Goal: Transaction & Acquisition: Purchase product/service

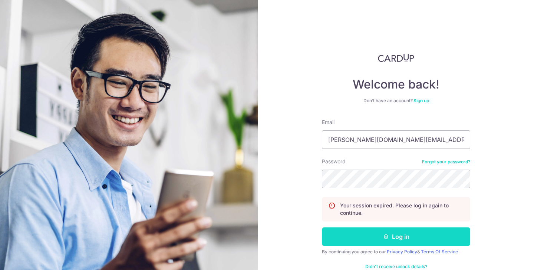
click at [406, 240] on button "Log in" at bounding box center [396, 237] width 148 height 19
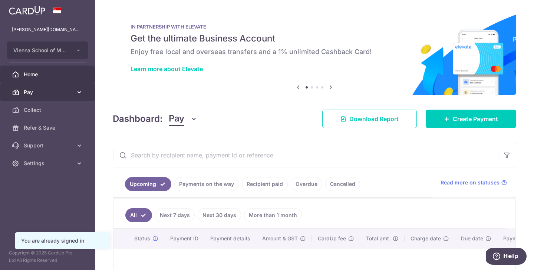
click at [75, 90] on link "Pay" at bounding box center [47, 92] width 95 height 18
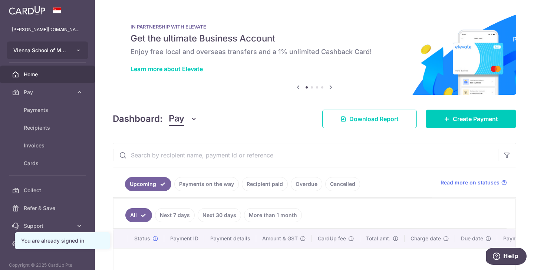
click at [72, 47] on button "Vienna School of Music Pte Ltd" at bounding box center [48, 51] width 82 height 18
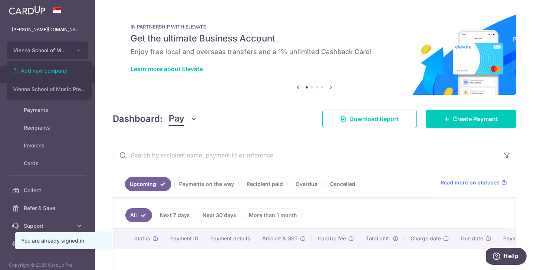
click at [255, 144] on input "text" at bounding box center [305, 155] width 385 height 24
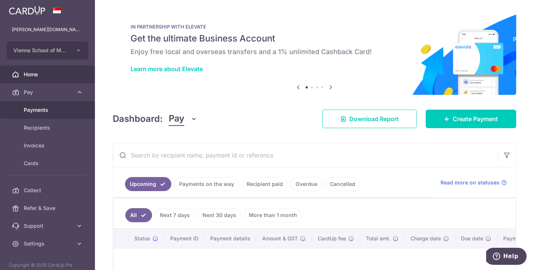
click at [61, 112] on span "Payments" at bounding box center [48, 109] width 49 height 7
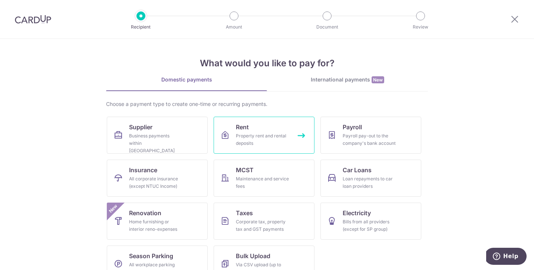
click at [262, 125] on link "Rent Property rent and rental deposits" at bounding box center [263, 135] width 101 height 37
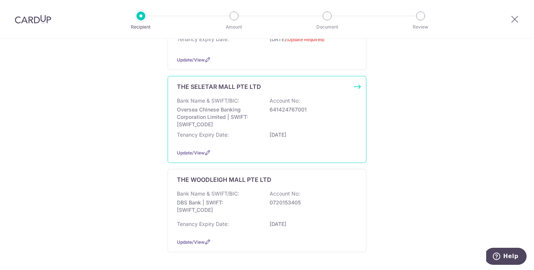
scroll to position [167, 0]
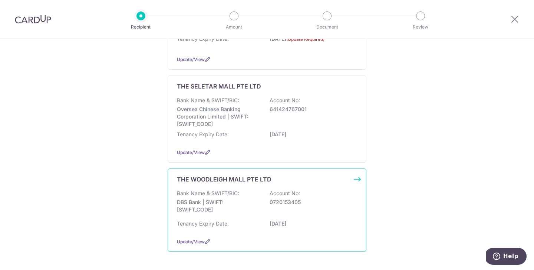
click at [291, 208] on div "Bank Name & SWIFT/BIC: DBS Bank | SWIFT: DBSSSGSGXXX Account No: 0720153405" at bounding box center [267, 203] width 180 height 27
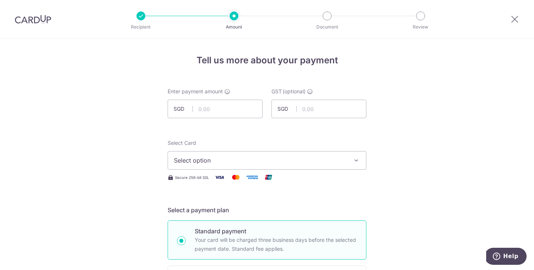
click at [35, 24] on div at bounding box center [33, 19] width 66 height 39
click at [34, 24] on div at bounding box center [33, 19] width 66 height 39
click at [33, 23] on img at bounding box center [33, 19] width 36 height 9
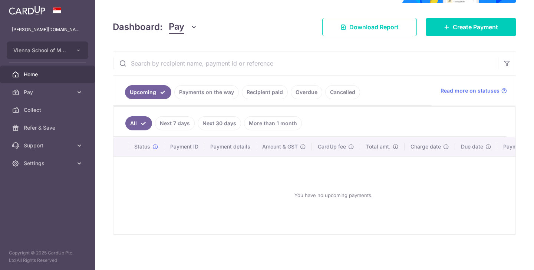
scroll to position [83, 0]
drag, startPoint x: 205, startPoint y: 91, endPoint x: 164, endPoint y: 120, distance: 50.1
click at [164, 120] on div "Upcoming Payments on the way Recipient paid Overdue Cancelled Read more on stat…" at bounding box center [314, 143] width 403 height 184
click at [274, 93] on link "Recipient paid" at bounding box center [265, 92] width 46 height 14
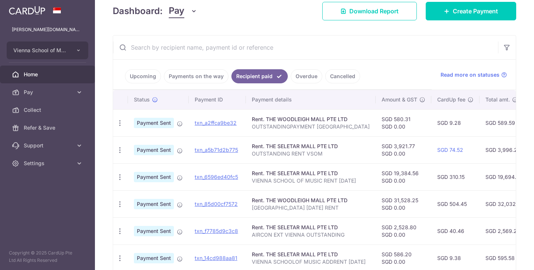
scroll to position [99, 0]
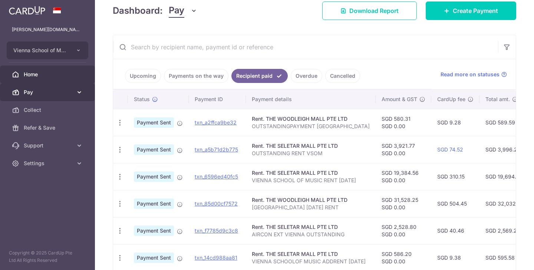
click at [39, 92] on span "Pay" at bounding box center [48, 92] width 49 height 7
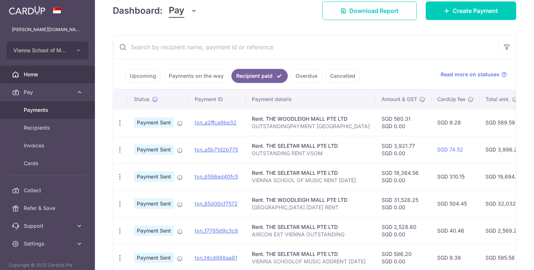
click at [47, 107] on span "Payments" at bounding box center [48, 109] width 49 height 7
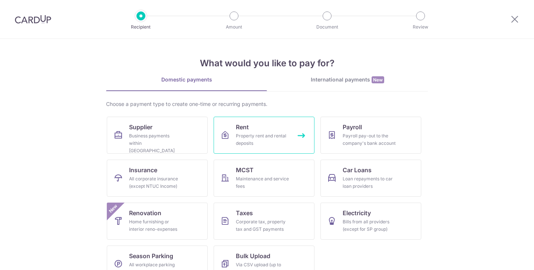
click at [271, 129] on link "Rent Property rent and rental deposits" at bounding box center [263, 135] width 101 height 37
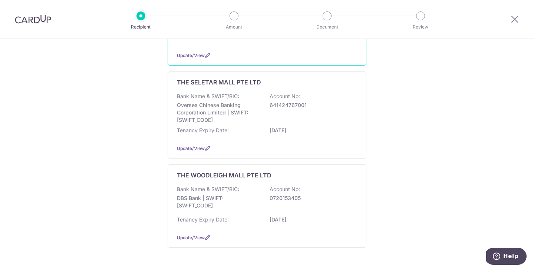
scroll to position [189, 0]
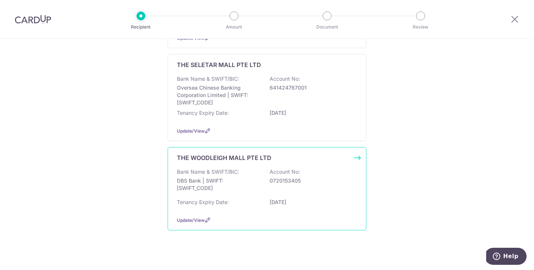
click at [212, 209] on div "Bank Name & SWIFT/BIC: DBS Bank | SWIFT: [SWIFT_CODE] Account No: 0720153405 Te…" at bounding box center [267, 189] width 180 height 42
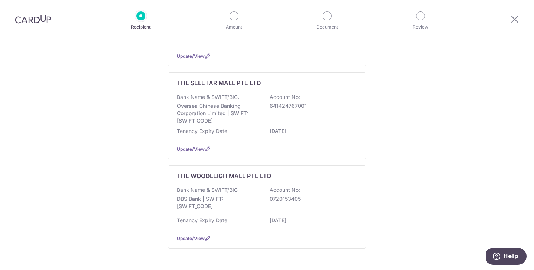
scroll to position [172, 0]
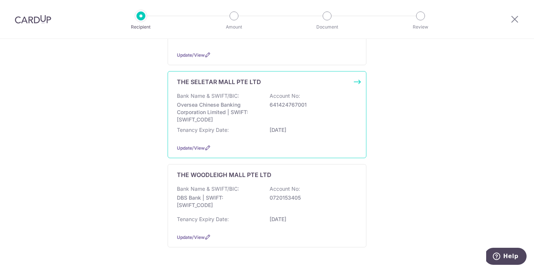
click at [269, 134] on p "[DATE]" at bounding box center [310, 129] width 83 height 7
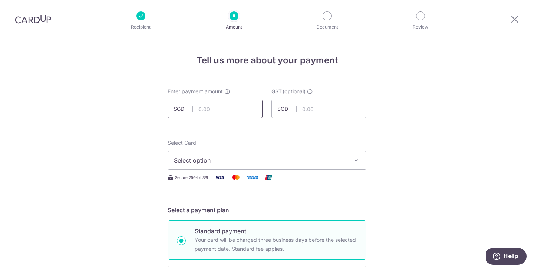
click at [226, 102] on input "text" at bounding box center [215, 109] width 95 height 19
type input "31,528.25"
click at [265, 159] on span "Select option" at bounding box center [260, 160] width 173 height 9
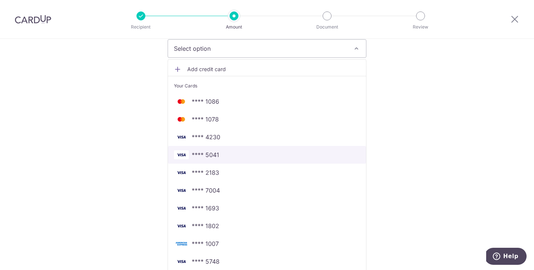
scroll to position [150, 0]
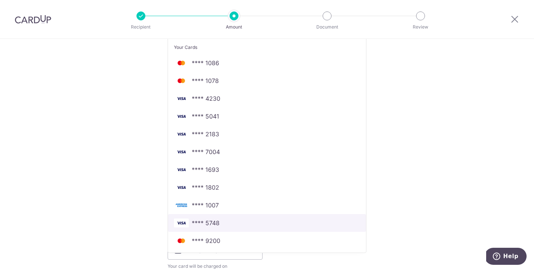
click at [220, 226] on span "**** 5748" at bounding box center [267, 223] width 186 height 9
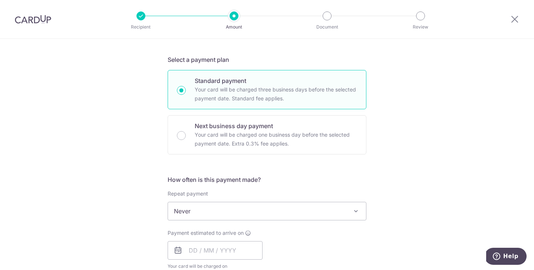
click at [399, 198] on div "Tell us more about your payment Enter payment amount SGD 31,528.25 31528.25 GST…" at bounding box center [267, 248] width 534 height 720
click at [207, 244] on input "text" at bounding box center [215, 250] width 95 height 19
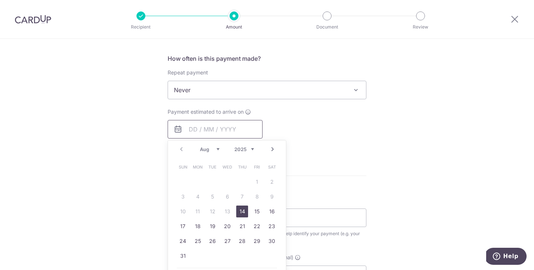
scroll to position [275, 0]
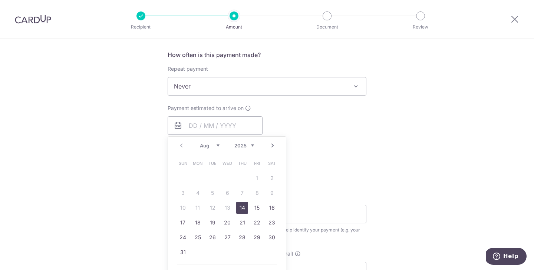
click at [245, 205] on link "14" at bounding box center [242, 208] width 12 height 12
type input "[DATE]"
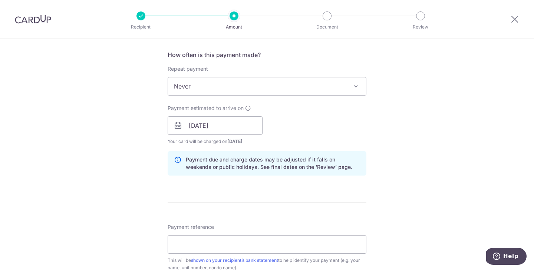
click at [344, 128] on div "Payment estimated to arrive on 14/08/2025 Prev Next Jan Feb Mar Apr May Jun Jul…" at bounding box center [267, 125] width 208 height 41
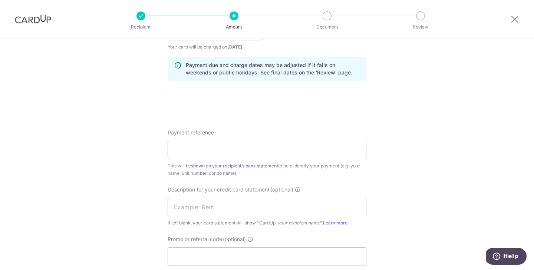
scroll to position [370, 0]
click at [232, 155] on input "Payment reference" at bounding box center [267, 149] width 199 height 19
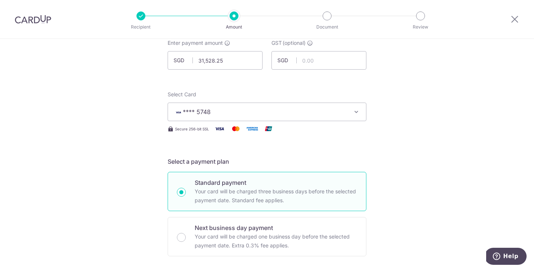
type input "[GEOGRAPHIC_DATA]"
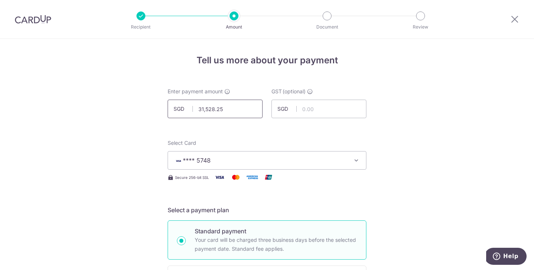
scroll to position [0, 0]
drag, startPoint x: 238, startPoint y: 110, endPoint x: 309, endPoint y: 90, distance: 73.5
type input "31,528.25"
click at [508, 23] on div at bounding box center [514, 19] width 39 height 39
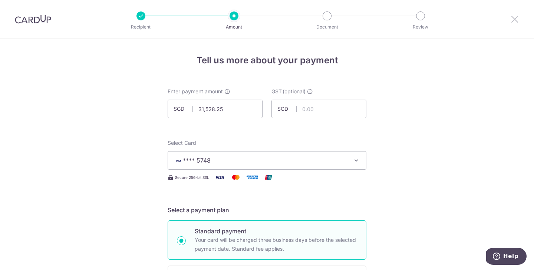
click at [511, 19] on icon at bounding box center [514, 18] width 9 height 9
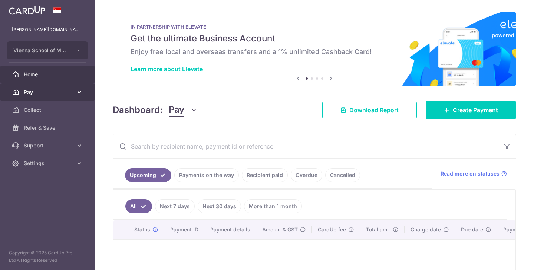
click at [44, 91] on span "Pay" at bounding box center [48, 92] width 49 height 7
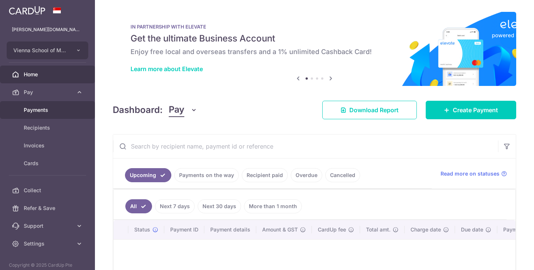
click at [56, 102] on link "Payments" at bounding box center [47, 110] width 95 height 18
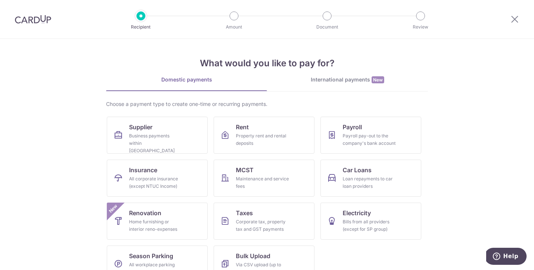
click at [240, 126] on span "Rent" at bounding box center [242, 127] width 13 height 9
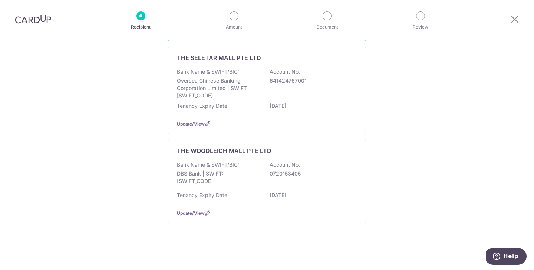
scroll to position [204, 0]
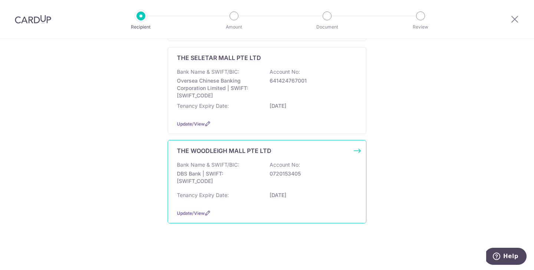
click at [265, 189] on div "Bank Name & SWIFT/BIC: DBS Bank | SWIFT: DBSSSGSGXXX Account No: 0720153405" at bounding box center [267, 174] width 180 height 27
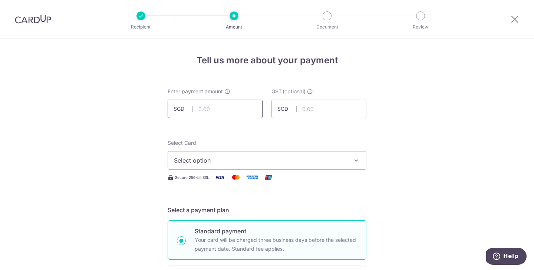
click at [228, 106] on input "text" at bounding box center [215, 109] width 95 height 19
paste input "31,528.25"
type input "31,528.25"
click at [247, 160] on span "Select option" at bounding box center [260, 160] width 173 height 9
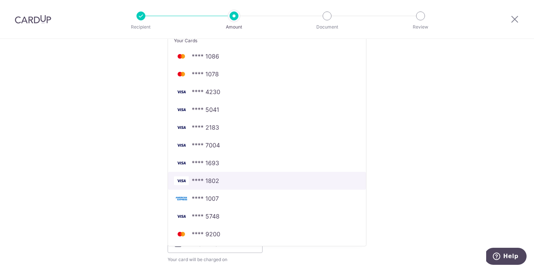
scroll to position [158, 0]
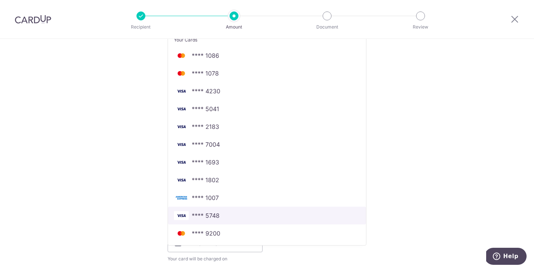
click at [228, 215] on span "**** 5748" at bounding box center [267, 215] width 186 height 9
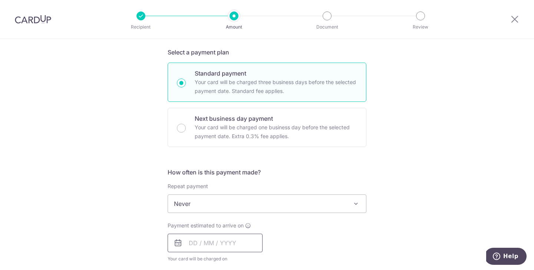
click at [219, 242] on input "text" at bounding box center [215, 243] width 95 height 19
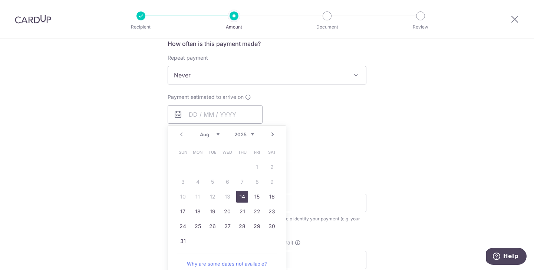
click at [239, 195] on link "14" at bounding box center [242, 197] width 12 height 12
type input "14/08/2025"
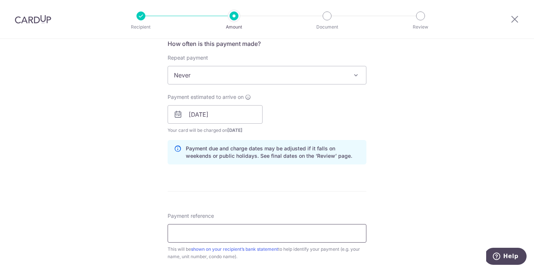
click at [248, 236] on input "Payment reference" at bounding box center [267, 233] width 199 height 19
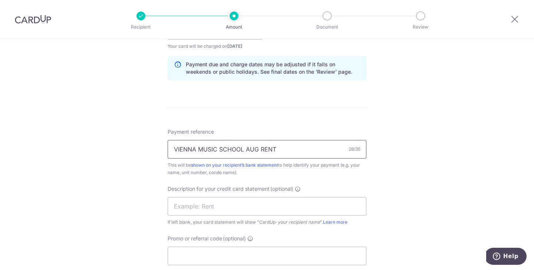
click at [259, 146] on input "VIENNA MUSIC SCHOOL AUG RENT" at bounding box center [267, 149] width 199 height 19
type input "VIENNA MUSIC SCHOOL AUG 25 RENT"
click at [215, 192] on span "Description for your credit card statement" at bounding box center [219, 188] width 102 height 7
click at [215, 207] on input "text" at bounding box center [267, 206] width 199 height 19
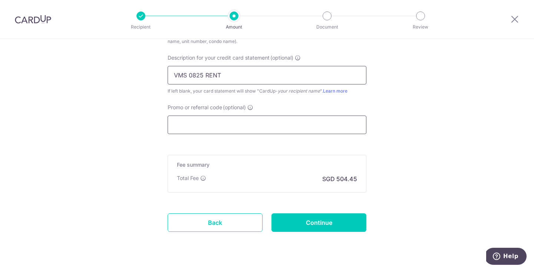
type input "VMS 0825 RENT"
click at [241, 129] on input "Promo or referral code (optional)" at bounding box center [267, 125] width 199 height 19
paste input "25vsm17"
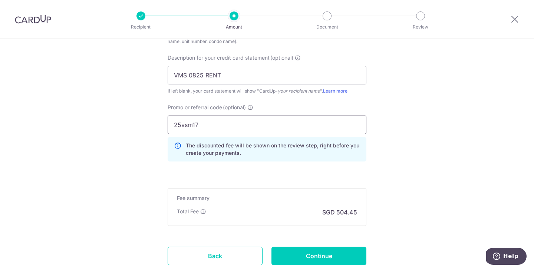
type input "25vsm17"
click at [342, 249] on input "Continue" at bounding box center [318, 256] width 95 height 19
type input "Create Schedule"
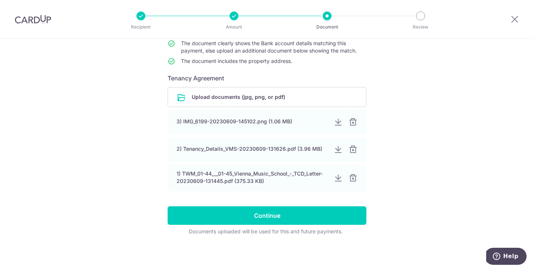
scroll to position [93, 0]
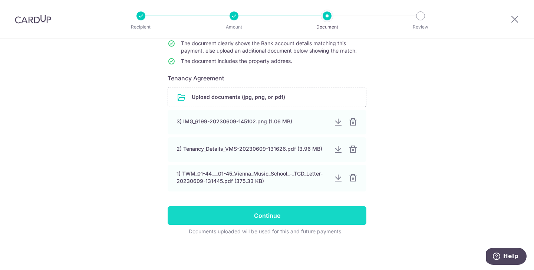
click at [324, 210] on input "Continue" at bounding box center [267, 215] width 199 height 19
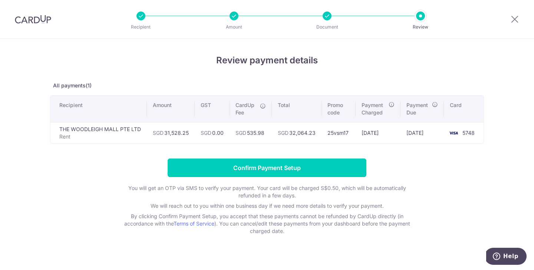
click at [270, 136] on td "SGD 535.98" at bounding box center [250, 132] width 42 height 21
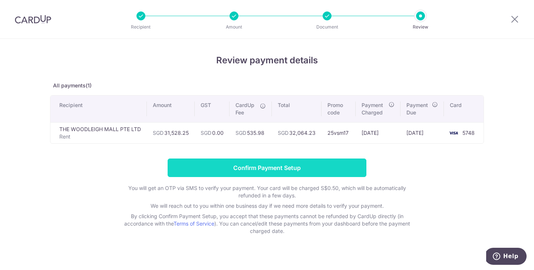
click at [302, 175] on input "Confirm Payment Setup" at bounding box center [267, 168] width 199 height 19
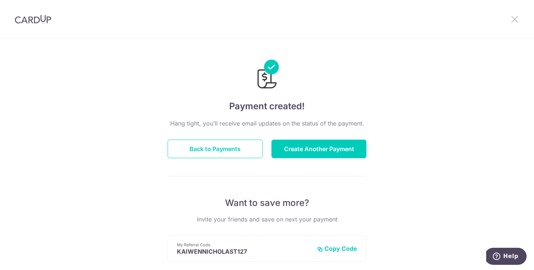
click at [514, 20] on icon at bounding box center [514, 18] width 9 height 9
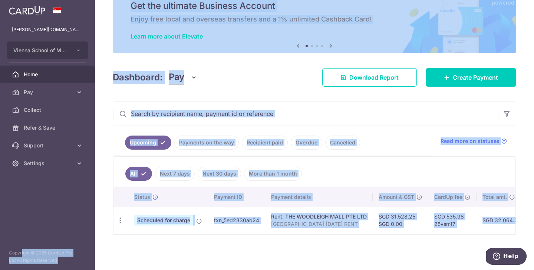
drag, startPoint x: 482, startPoint y: 220, endPoint x: 34, endPoint y: 213, distance: 448.8
click at [34, 213] on main "nicholas.viennamusic.sg@gmail.com Vienna School of Music Pte Ltd Add new compan…" at bounding box center [267, 135] width 534 height 270
click at [227, 229] on td "txn_5ed2330ab24" at bounding box center [236, 220] width 57 height 27
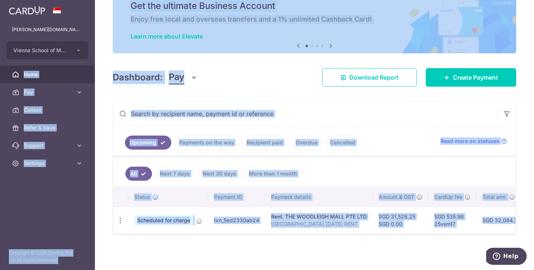
drag, startPoint x: 508, startPoint y: 216, endPoint x: 88, endPoint y: 70, distance: 445.1
click at [88, 70] on main "nicholas.viennamusic.sg@gmail.com Vienna School of Music Pte Ltd Add new compan…" at bounding box center [267, 135] width 534 height 270
click at [100, 106] on div "× Pause Schedule Pause all future payments in this series Pause just this one p…" at bounding box center [314, 135] width 439 height 270
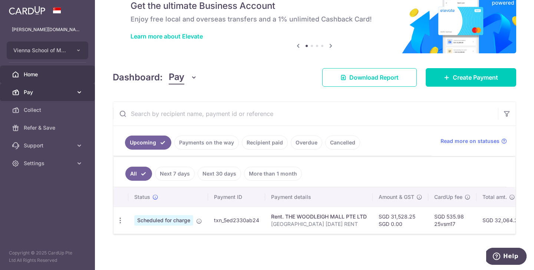
click at [71, 95] on span "Pay" at bounding box center [48, 92] width 49 height 7
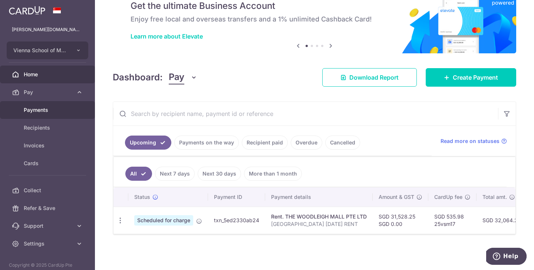
click at [63, 106] on link "Payments" at bounding box center [47, 110] width 95 height 18
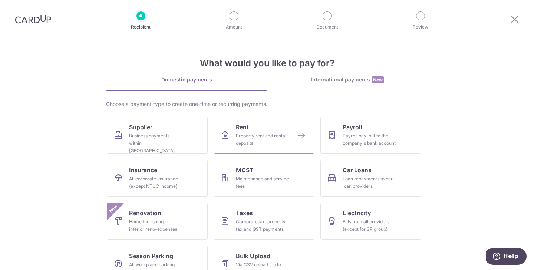
click at [271, 142] on div "Property rent and rental deposits" at bounding box center [262, 139] width 53 height 15
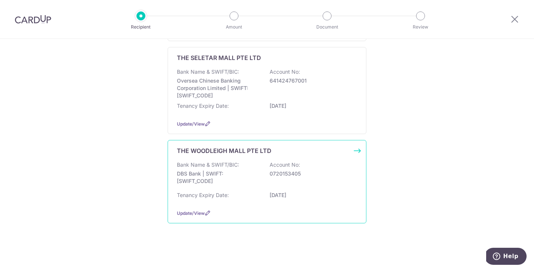
scroll to position [211, 0]
click at [286, 148] on div "THE WOODLEIGH MALL PTE LTD" at bounding box center [262, 150] width 171 height 9
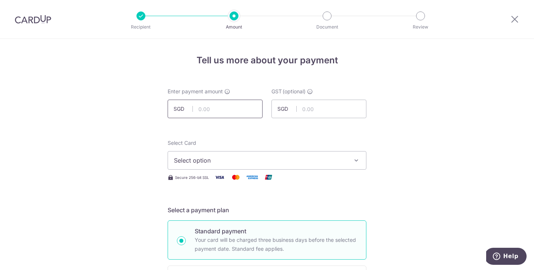
click at [248, 113] on input "text" at bounding box center [215, 109] width 95 height 19
type input "450.74"
click at [309, 160] on span "Select option" at bounding box center [260, 160] width 173 height 9
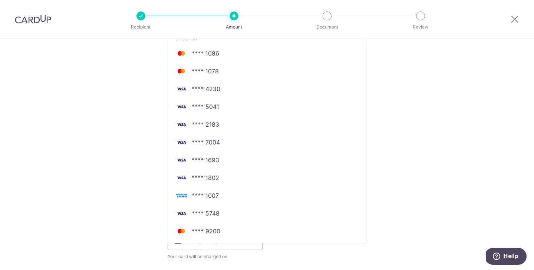
scroll to position [161, 0]
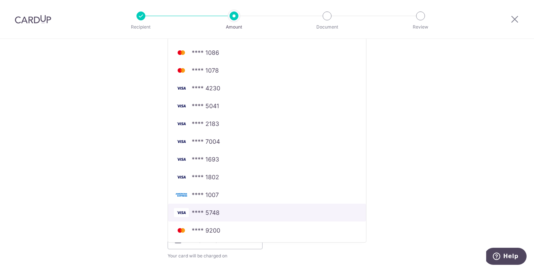
click at [213, 211] on span "**** 5748" at bounding box center [206, 212] width 28 height 9
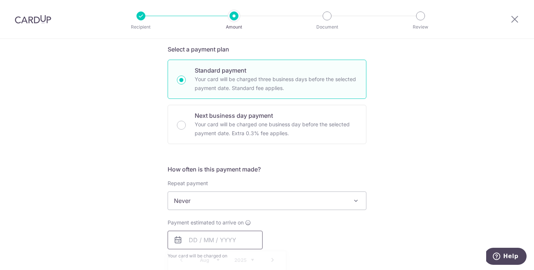
click at [225, 239] on input "text" at bounding box center [215, 240] width 95 height 19
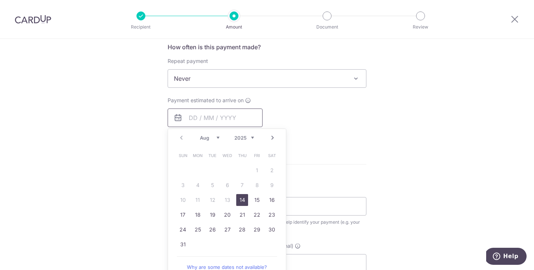
scroll to position [285, 0]
click at [241, 198] on link "14" at bounding box center [242, 199] width 12 height 12
type input "14/08/2025"
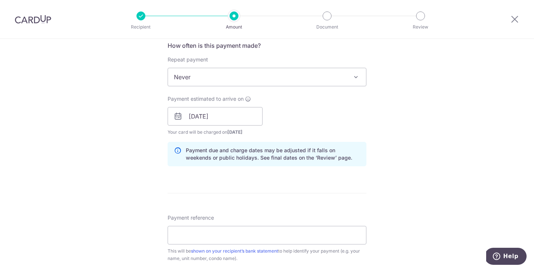
click at [342, 180] on form "Enter payment amount SGD 450.74 450.74 GST (optional) SGD Select Card **** 5748…" at bounding box center [267, 136] width 199 height 667
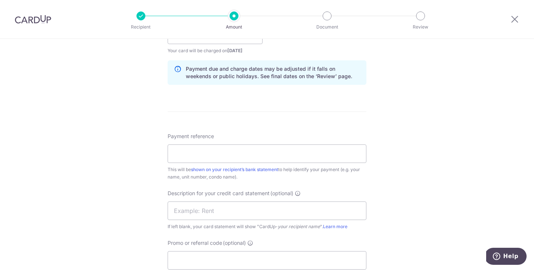
scroll to position [367, 0]
click at [243, 160] on input "Payment reference" at bounding box center [267, 153] width 199 height 19
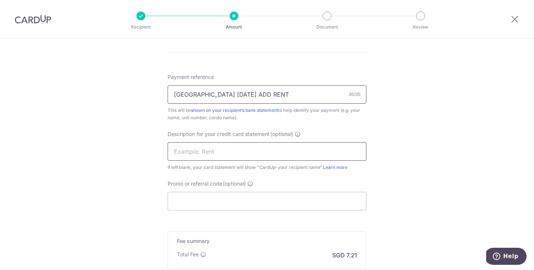
type input "VIENNA MUSIC SCHOOL AUG 25 ADD RENT"
click at [228, 150] on input "text" at bounding box center [267, 151] width 199 height 19
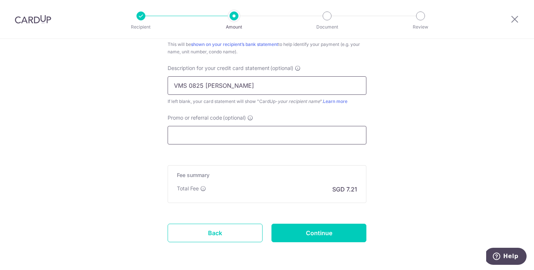
type input "VMS 0825 ADREN"
click at [247, 143] on input "Promo or referral code (optional)" at bounding box center [267, 135] width 199 height 19
paste input "25vsm17"
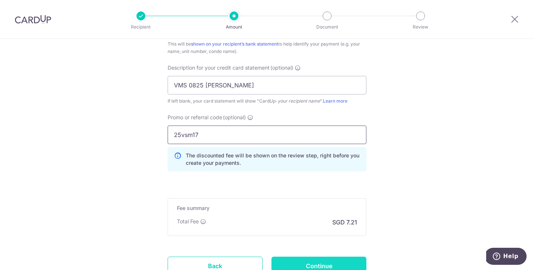
type input "25vsm17"
click at [308, 261] on input "Continue" at bounding box center [318, 266] width 95 height 19
type input "Create Schedule"
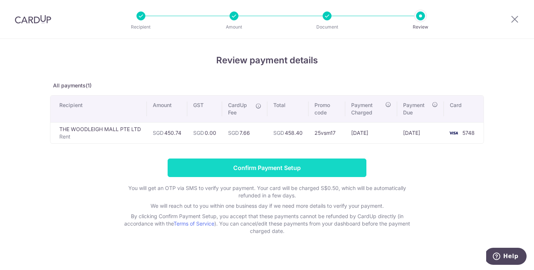
click at [315, 162] on input "Confirm Payment Setup" at bounding box center [267, 168] width 199 height 19
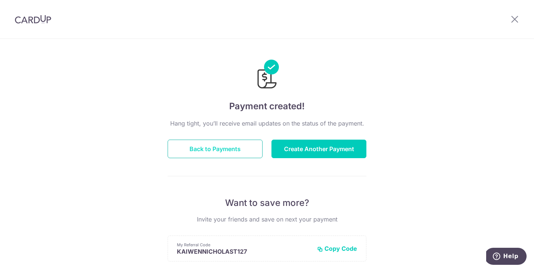
click at [246, 149] on button "Back to Payments" at bounding box center [215, 149] width 95 height 19
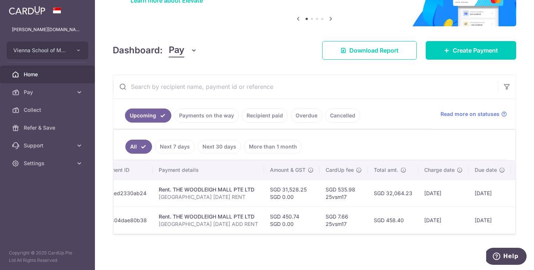
scroll to position [0, 121]
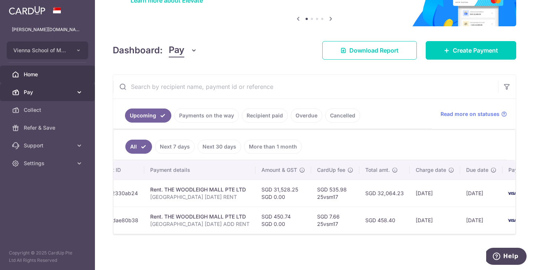
click at [27, 97] on link "Pay" at bounding box center [47, 92] width 95 height 18
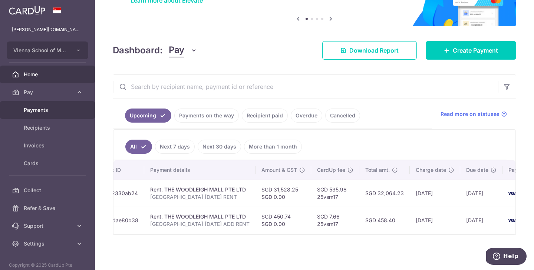
click at [64, 106] on link "Payments" at bounding box center [47, 110] width 95 height 18
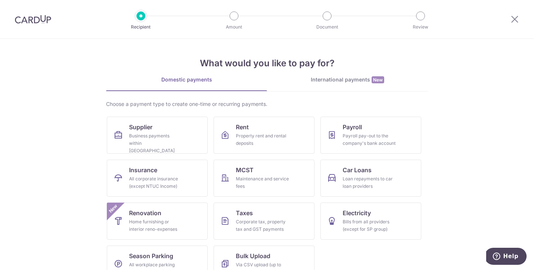
click at [250, 108] on div "Choose a payment type to create one-time or recurring payments. Supplier Busine…" at bounding box center [267, 194] width 322 height 188
click at [250, 115] on div "Choose a payment type to create one-time or recurring payments. Supplier Busine…" at bounding box center [267, 194] width 322 height 188
click at [250, 119] on link "Rent Property rent and rental deposits" at bounding box center [263, 135] width 101 height 37
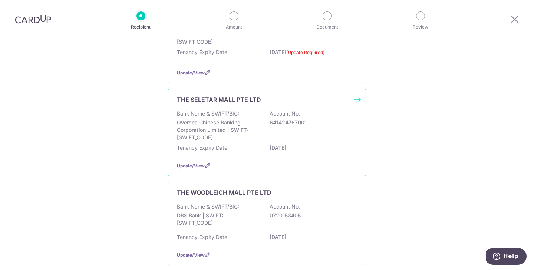
scroll to position [154, 0]
click at [254, 126] on p "Oversea Chinese Banking Corporation Limited | SWIFT: [SWIFT_CODE]" at bounding box center [218, 130] width 83 height 22
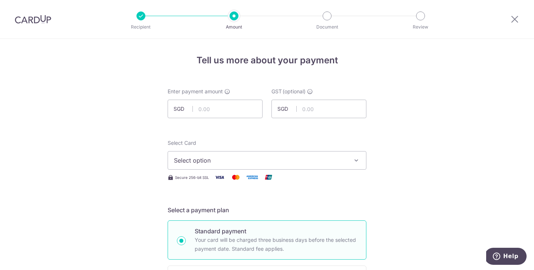
click at [226, 98] on div "Enter payment amount SGD" at bounding box center [215, 103] width 95 height 30
click at [226, 105] on input "text" at bounding box center [215, 109] width 95 height 19
type input "19,384.56"
click at [236, 148] on div "Select Card Select option Add credit card Your Cards **** 1086 **** 1078 **** 4…" at bounding box center [267, 154] width 199 height 30
click at [231, 168] on button "Select option" at bounding box center [267, 160] width 199 height 19
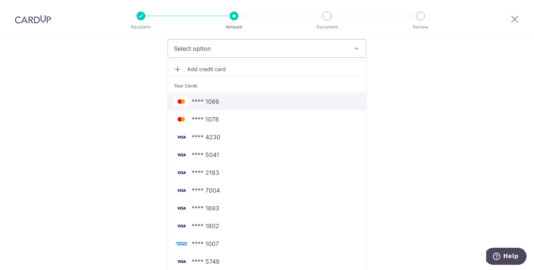
scroll to position [113, 0]
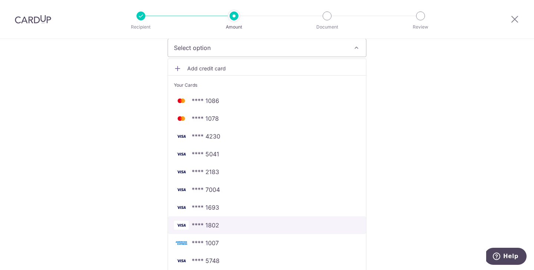
click at [236, 226] on span "**** 1802" at bounding box center [267, 225] width 186 height 9
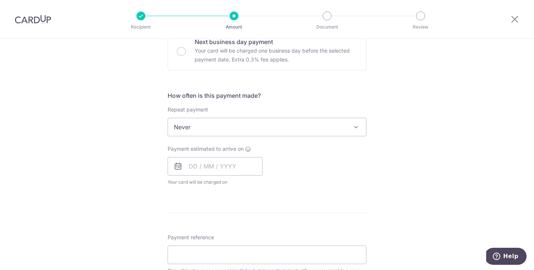
scroll to position [236, 0]
click at [196, 162] on input "text" at bounding box center [215, 165] width 95 height 19
click at [244, 251] on link "14" at bounding box center [242, 248] width 12 height 12
type input "[DATE]"
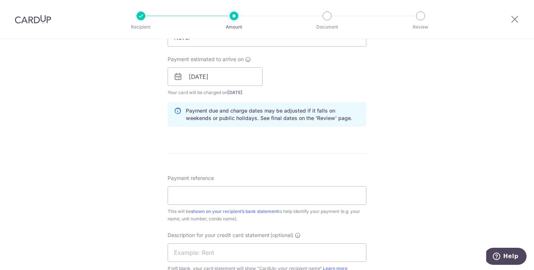
scroll to position [325, 0]
click at [240, 195] on input "Payment reference" at bounding box center [267, 195] width 199 height 19
type input "VIENNA SCHOOL OF MUSIC [DATE] RENT"
click input "text"
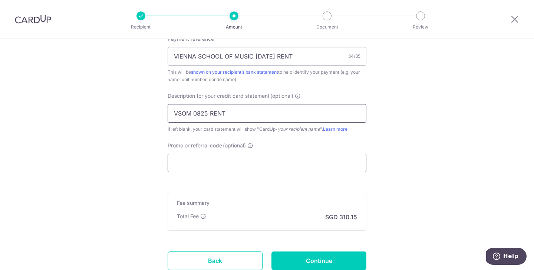
type input "VSOM 0825 RENT"
click input "Promo or referral code (optional)"
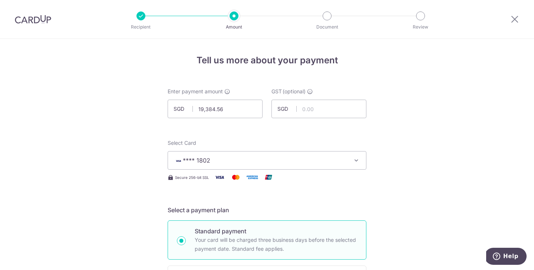
scroll to position [0, 0]
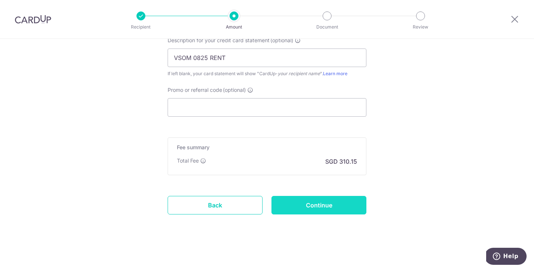
click input "Continue"
type input "Create Schedule"
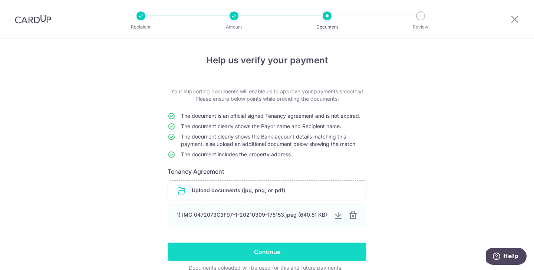
click at [279, 253] on input "Continue" at bounding box center [267, 252] width 199 height 19
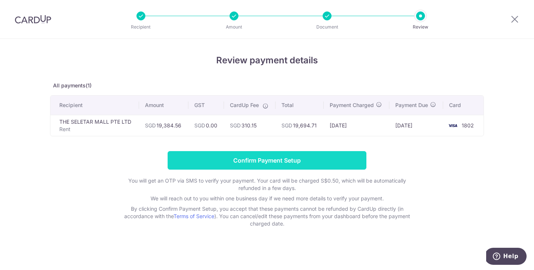
click at [333, 161] on input "Confirm Payment Setup" at bounding box center [267, 160] width 199 height 19
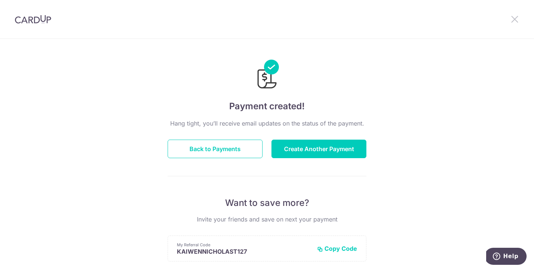
click at [513, 21] on icon at bounding box center [514, 18] width 9 height 9
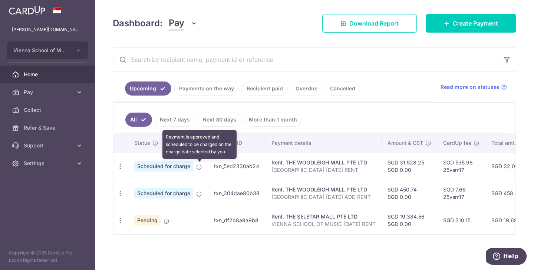
click at [199, 168] on icon at bounding box center [199, 167] width 6 height 6
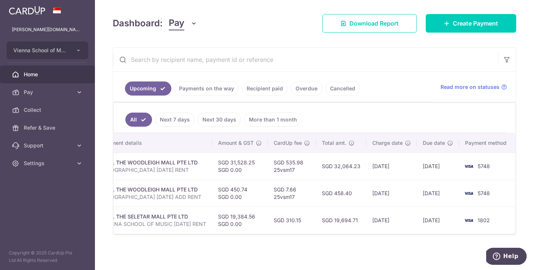
click at [199, 168] on p "VIENNA MUSIC SCHOOL AUG 25 RENT" at bounding box center [154, 169] width 104 height 7
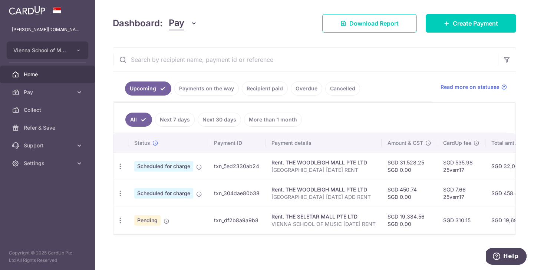
scroll to position [87, 0]
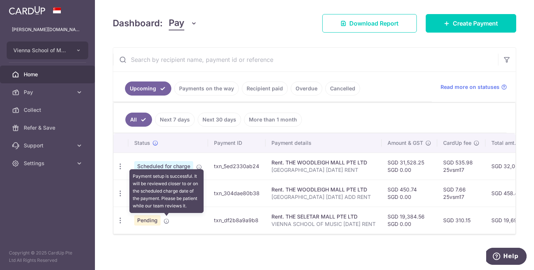
click at [165, 219] on icon at bounding box center [166, 221] width 6 height 6
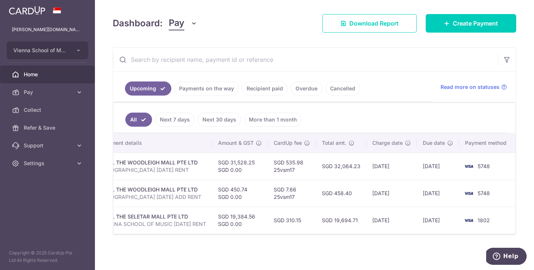
scroll to position [0, 171]
click at [421, 157] on td "[DATE]" at bounding box center [438, 166] width 42 height 27
click at [415, 169] on td "[DATE]" at bounding box center [391, 166] width 50 height 27
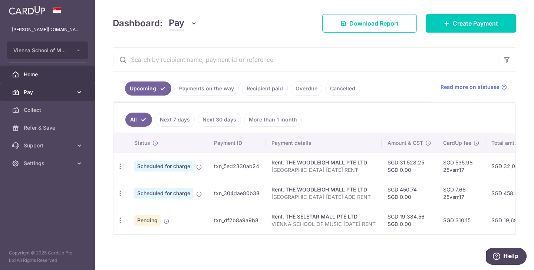
scroll to position [0, 0]
click at [27, 92] on span "Pay" at bounding box center [48, 92] width 49 height 7
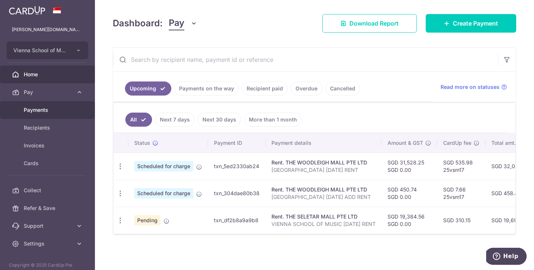
click at [38, 112] on span "Payments" at bounding box center [48, 109] width 49 height 7
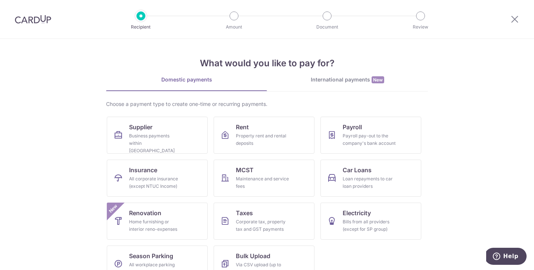
click at [49, 21] on img at bounding box center [33, 19] width 36 height 9
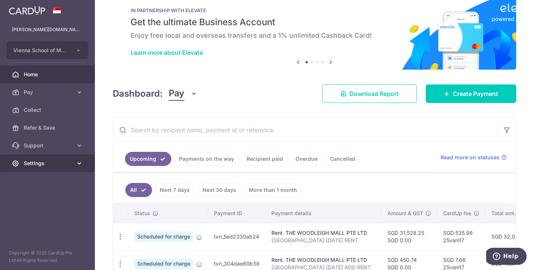
scroll to position [17, 0]
click at [77, 160] on icon at bounding box center [79, 163] width 7 height 7
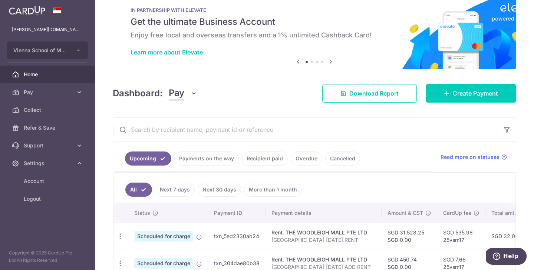
click at [274, 95] on div "Dashboard: Pay Pay Collect Download Report Create Payment" at bounding box center [314, 91] width 403 height 21
click at [192, 193] on link "Next 7 days" at bounding box center [175, 190] width 40 height 14
click at [137, 187] on link "All" at bounding box center [133, 190] width 16 height 14
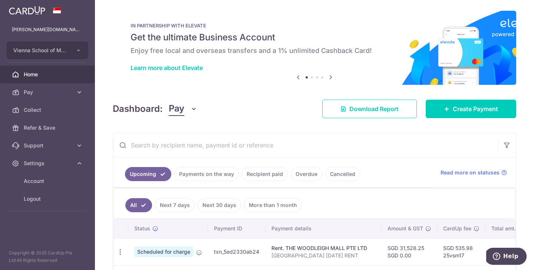
scroll to position [0, 0]
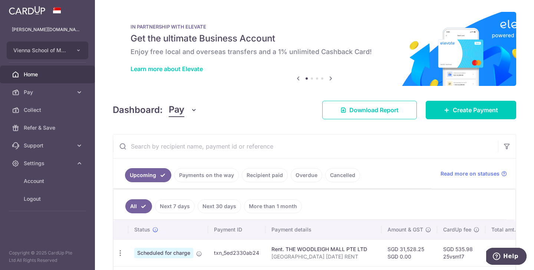
click at [184, 110] on button "Pay" at bounding box center [183, 110] width 29 height 14
click at [249, 105] on div "Dashboard: Pay Pay Collect Download Report Create Payment" at bounding box center [314, 108] width 403 height 21
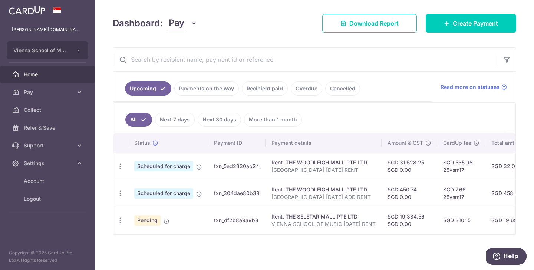
scroll to position [87, 0]
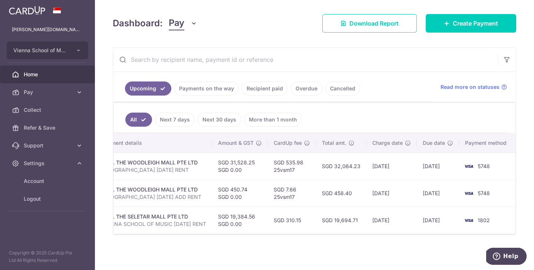
click at [338, 175] on td "SGD 32,064.23" at bounding box center [341, 166] width 50 height 27
drag, startPoint x: 338, startPoint y: 175, endPoint x: 222, endPoint y: 159, distance: 117.4
click at [222, 159] on tr "Update payment Cancel payment Upload doc Scheduled for charge txn_5ed2330ab24 R…" at bounding box center [229, 166] width 571 height 27
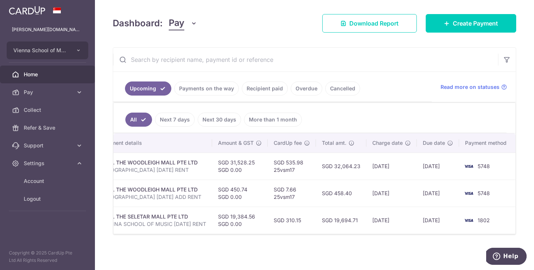
click at [222, 159] on td "SGD 31,528.25 SGD 0.00" at bounding box center [240, 166] width 56 height 27
drag, startPoint x: 222, startPoint y: 159, endPoint x: 325, endPoint y: 167, distance: 103.0
click at [325, 167] on tr "Update payment Cancel payment Upload doc Scheduled for charge txn_5ed2330ab24 R…" at bounding box center [229, 166] width 571 height 27
click at [325, 168] on td "SGD 32,064.23" at bounding box center [341, 166] width 50 height 27
click at [324, 230] on td "SGD 19,694.71" at bounding box center [341, 220] width 50 height 27
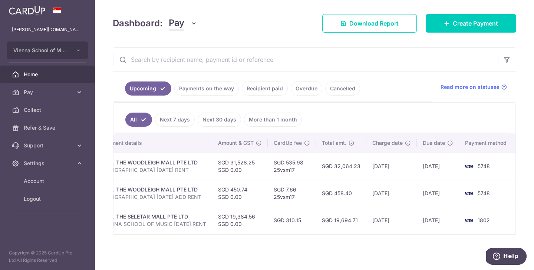
drag, startPoint x: 324, startPoint y: 230, endPoint x: 273, endPoint y: 105, distance: 135.4
click at [273, 105] on div "All Next 7 days Next 30 days More than 1 month Status Payment ID Payment detail…" at bounding box center [314, 168] width 402 height 133
click at [270, 102] on ul "Upcoming Payments on the way Recipient paid Overdue Cancelled" at bounding box center [272, 87] width 318 height 30
click at [159, 120] on link "Next 7 days" at bounding box center [175, 120] width 40 height 14
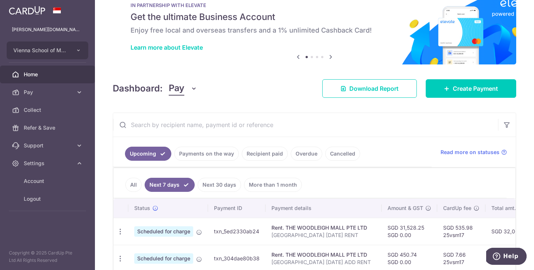
click at [343, 156] on link "Cancelled" at bounding box center [342, 154] width 35 height 14
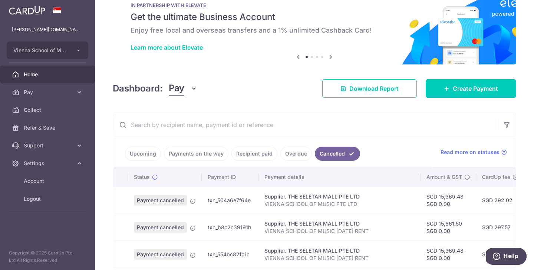
click at [146, 153] on link "Upcoming" at bounding box center [143, 154] width 36 height 14
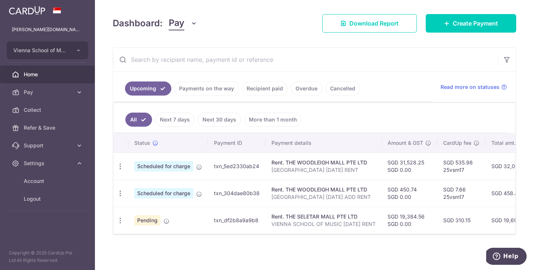
scroll to position [87, 0]
click at [117, 168] on icon "button" at bounding box center [120, 167] width 8 height 8
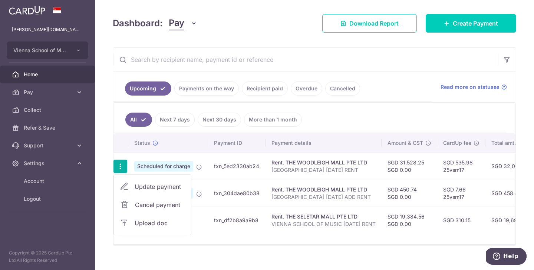
click at [147, 208] on span "Cancel payment" at bounding box center [160, 204] width 50 height 9
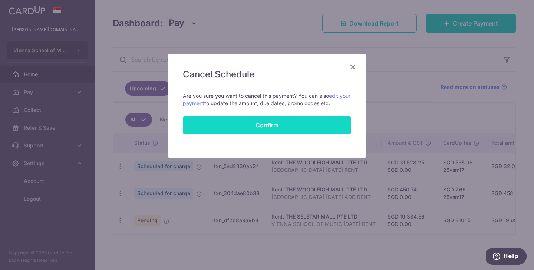
click at [296, 127] on input "Confirm" at bounding box center [267, 125] width 168 height 19
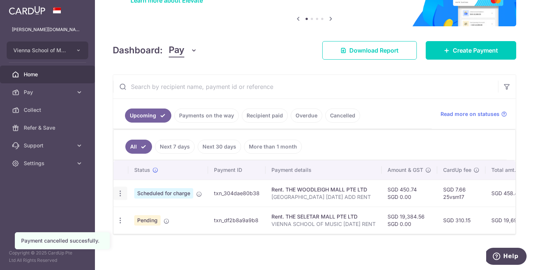
scroll to position [69, 0]
click at [120, 193] on icon "button" at bounding box center [120, 194] width 8 height 8
click at [158, 229] on span "Cancel payment" at bounding box center [160, 232] width 50 height 9
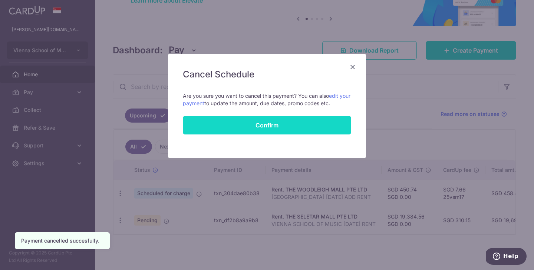
click at [291, 130] on input "Confirm" at bounding box center [267, 125] width 168 height 19
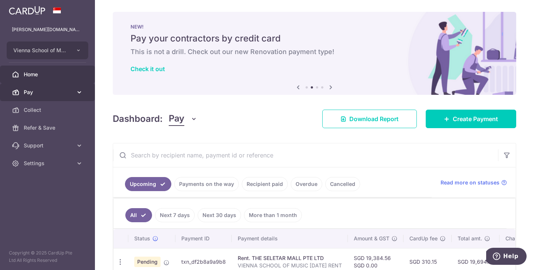
click at [55, 95] on span "Pay" at bounding box center [48, 92] width 49 height 7
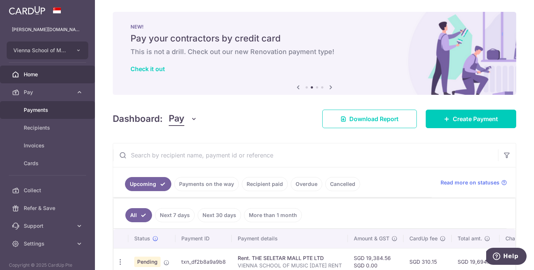
click at [55, 107] on span "Payments" at bounding box center [48, 109] width 49 height 7
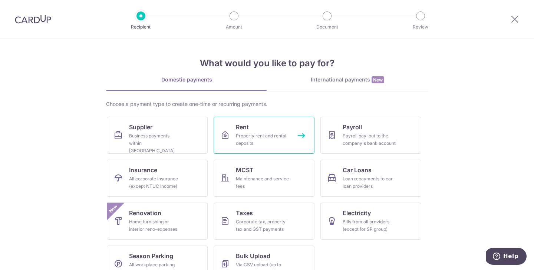
click at [250, 139] on div "Property rent and rental deposits" at bounding box center [262, 139] width 53 height 15
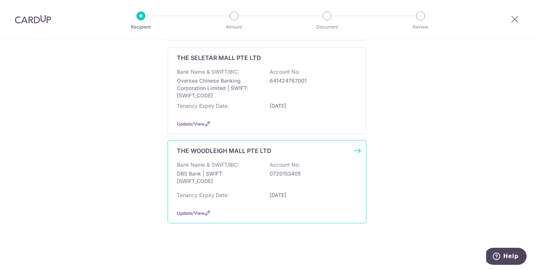
scroll to position [211, 0]
click at [259, 165] on div "Bank Name & SWIFT/BIC: DBS Bank | SWIFT: [SWIFT_CODE] Account No: 0720153405" at bounding box center [267, 174] width 180 height 27
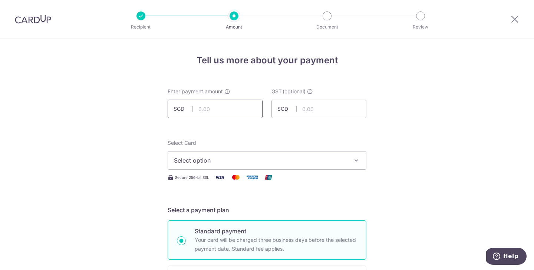
click at [205, 113] on input "text" at bounding box center [215, 109] width 95 height 19
type input "31,528.25"
click at [235, 172] on div "Select Card Select option Add credit card Your Cards **** 1086 **** 1078 **** 4…" at bounding box center [267, 160] width 199 height 43
click at [239, 165] on button "Select option" at bounding box center [267, 160] width 199 height 19
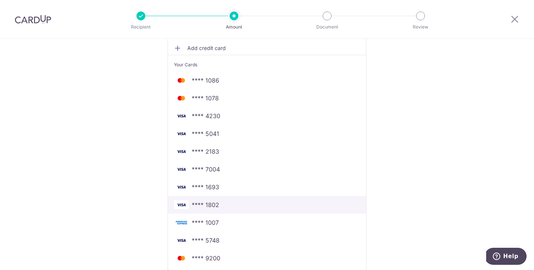
scroll to position [134, 0]
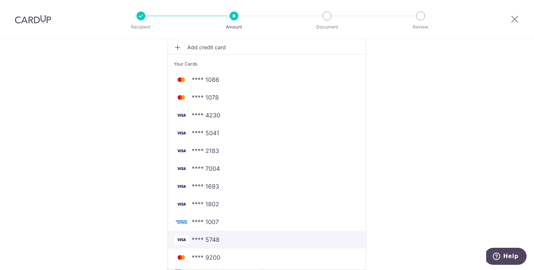
click at [226, 239] on span "**** 5748" at bounding box center [267, 239] width 186 height 9
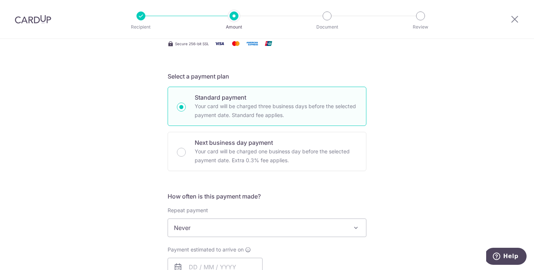
click at [425, 171] on div "Tell us more about your payment Enter payment amount SGD 31,528.25 31528.25 GST…" at bounding box center [267, 265] width 534 height 720
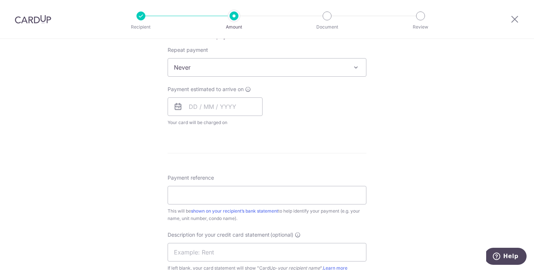
scroll to position [301, 0]
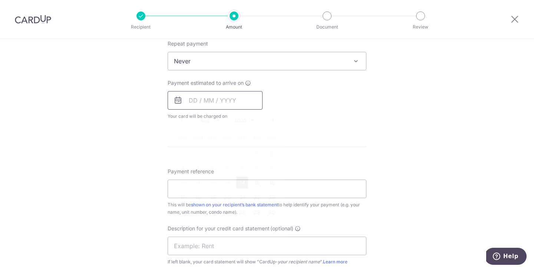
click at [222, 96] on input "text" at bounding box center [215, 100] width 95 height 19
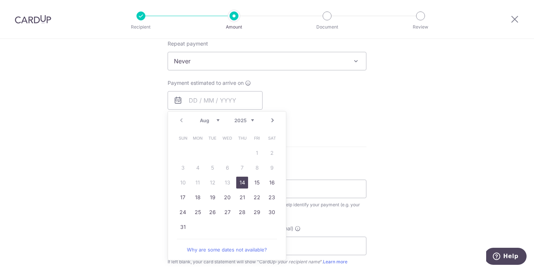
click at [243, 179] on link "14" at bounding box center [242, 183] width 12 height 12
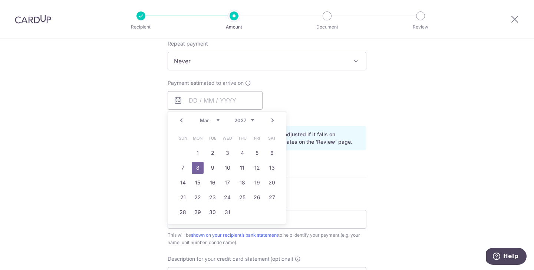
type input "14/08/2025"
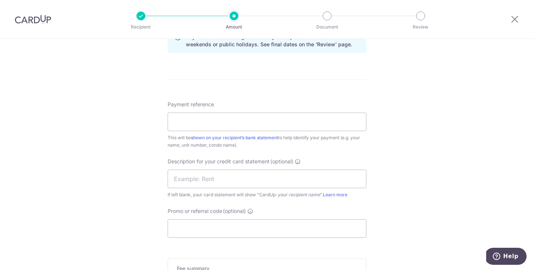
scroll to position [398, 0]
click at [228, 122] on input "Payment reference" at bounding box center [267, 121] width 199 height 19
type input "v"
type input "VIENNA MUSIC SCHOOL AUG 25 RENT"
type input "VMS 0825 RENT"
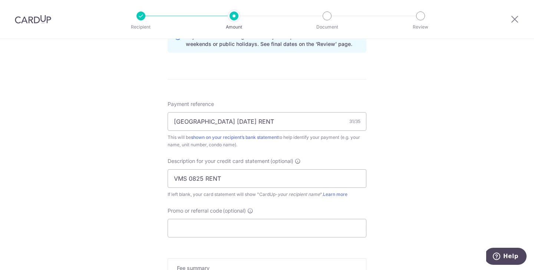
click at [404, 178] on div "Tell us more about your payment Enter payment amount SGD 31,528.25 31528.25 GST…" at bounding box center [267, 16] width 534 height 750
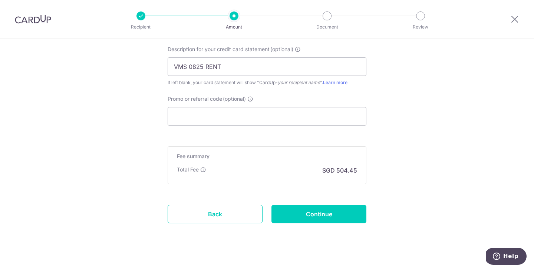
scroll to position [517, 0]
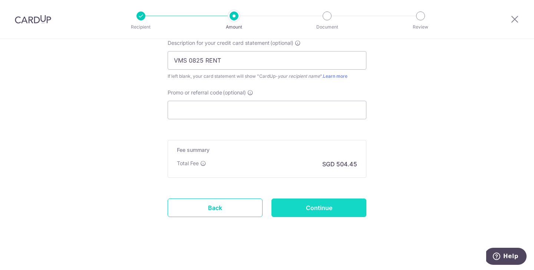
drag, startPoint x: 324, startPoint y: 220, endPoint x: 325, endPoint y: 214, distance: 6.0
click at [325, 214] on input "Continue" at bounding box center [318, 208] width 95 height 19
type input "Create Schedule"
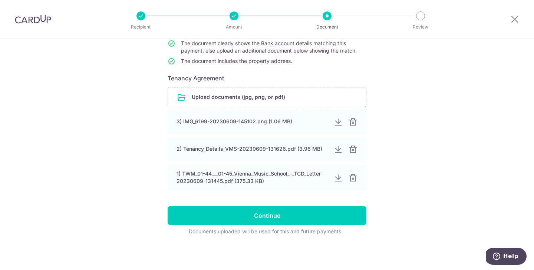
scroll to position [93, 0]
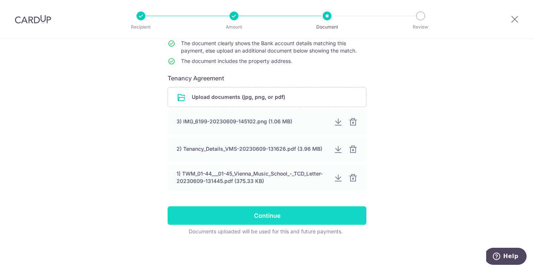
click at [299, 218] on input "Continue" at bounding box center [267, 215] width 199 height 19
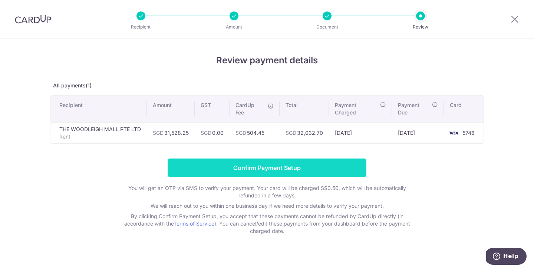
click at [252, 169] on input "Confirm Payment Setup" at bounding box center [267, 168] width 199 height 19
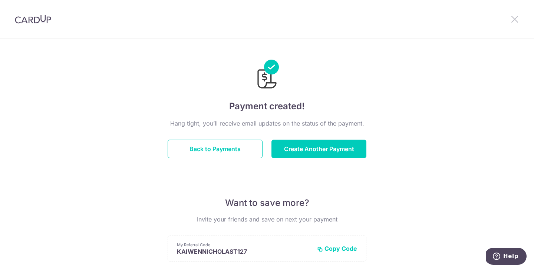
click at [510, 22] on icon at bounding box center [514, 18] width 9 height 9
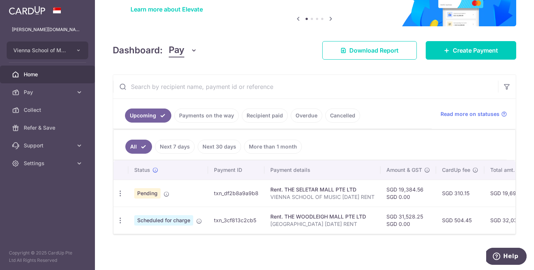
scroll to position [60, 0]
click at [74, 92] on link "Pay" at bounding box center [47, 92] width 95 height 18
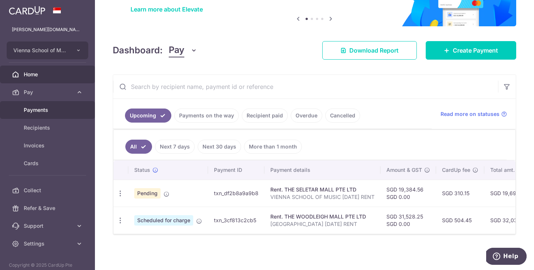
click at [68, 107] on span "Payments" at bounding box center [48, 109] width 49 height 7
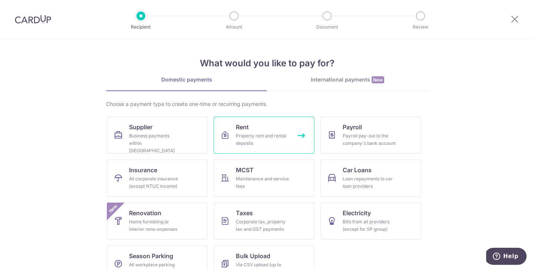
click at [282, 131] on link "Rent Property rent and rental deposits" at bounding box center [263, 135] width 101 height 37
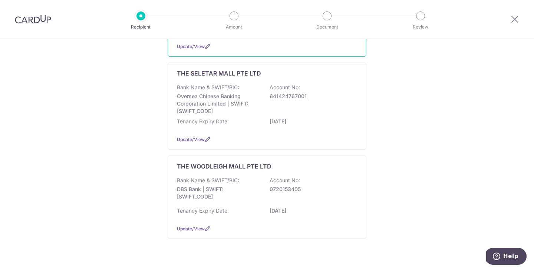
scroll to position [180, 0]
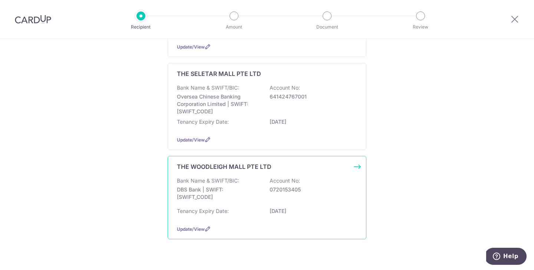
click at [263, 189] on div "Bank Name & SWIFT/BIC: DBS Bank | SWIFT: [SWIFT_CODE] Account No: 0720153405" at bounding box center [267, 190] width 180 height 27
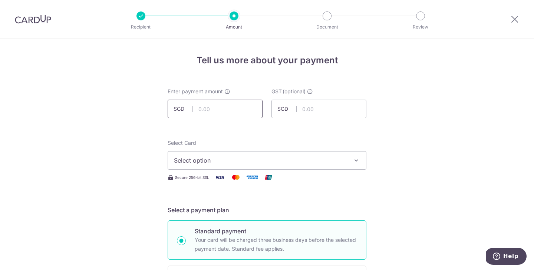
click at [235, 116] on input "text" at bounding box center [215, 109] width 95 height 19
type input "540.74"
click at [251, 160] on span "Select option" at bounding box center [260, 160] width 173 height 9
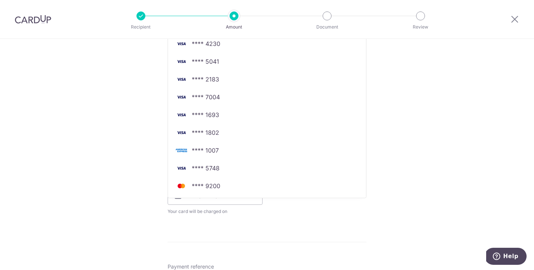
scroll to position [208, 0]
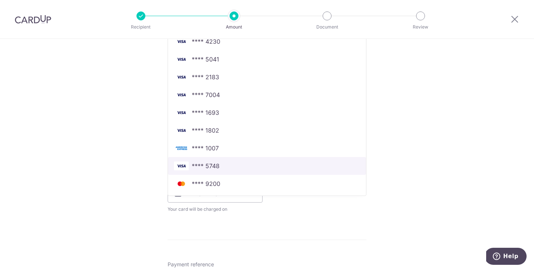
click at [231, 163] on span "**** 5748" at bounding box center [267, 166] width 186 height 9
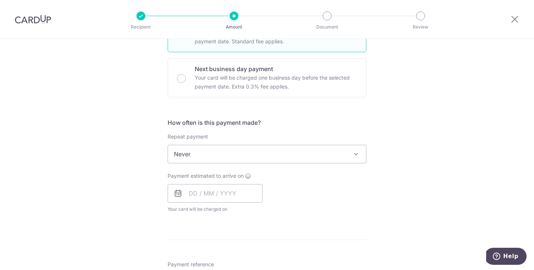
click at [387, 126] on div "Tell us more about your payment Enter payment amount SGD 540.74 540.74 GST (opt…" at bounding box center [267, 191] width 534 height 720
click at [204, 189] on input "text" at bounding box center [215, 193] width 95 height 19
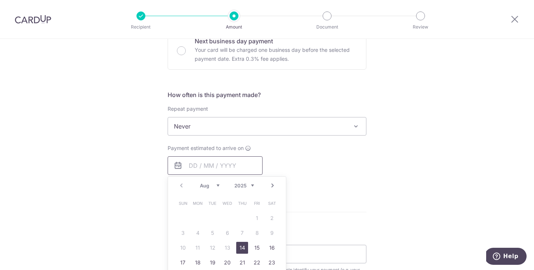
scroll to position [241, 0]
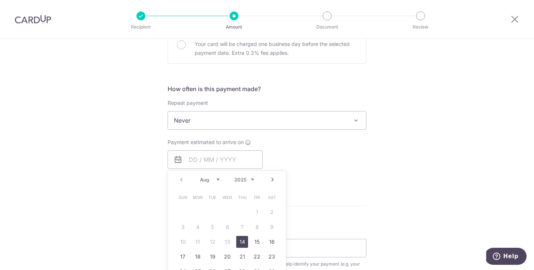
click at [239, 241] on link "14" at bounding box center [242, 242] width 12 height 12
type input "[DATE]"
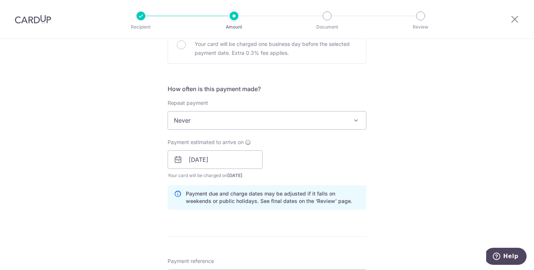
click at [356, 162] on div "Payment estimated to arrive on 14/08/2025 Prev Next Jan Feb Mar Apr May Jun Jul…" at bounding box center [267, 159] width 208 height 41
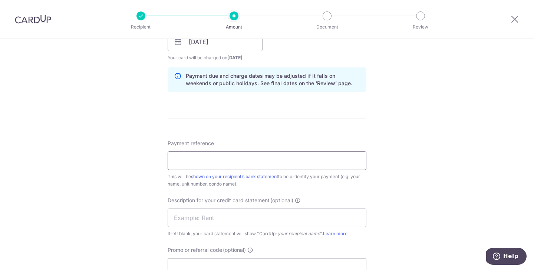
click at [265, 168] on input "Payment reference" at bounding box center [267, 161] width 199 height 19
type input "VIENNA MUSIC SCHOOL AUG 25 ADD RENT"
click at [271, 215] on input "text" at bounding box center [267, 218] width 199 height 19
type input "VMS 0825 ADRENT"
click at [450, 185] on div "Tell us more about your payment Enter payment amount SGD 540.74 540.74 GST (opt…" at bounding box center [267, 55] width 534 height 750
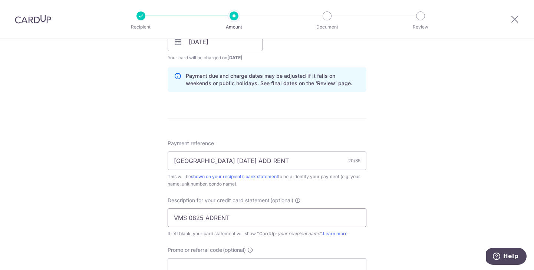
click at [190, 217] on input "VMS 0825 ADRENT" at bounding box center [267, 218] width 199 height 19
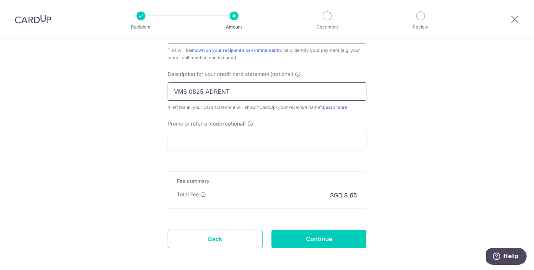
scroll to position [488, 0]
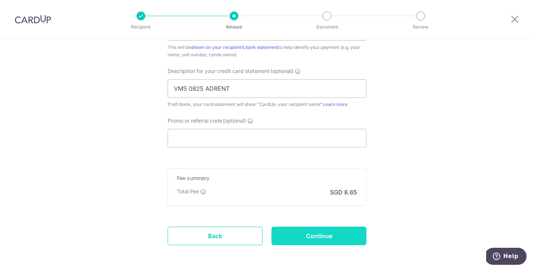
click at [322, 234] on input "Continue" at bounding box center [318, 236] width 95 height 19
type input "Create Schedule"
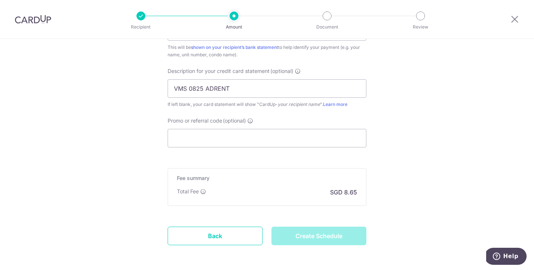
drag, startPoint x: 322, startPoint y: 234, endPoint x: 381, endPoint y: 193, distance: 72.0
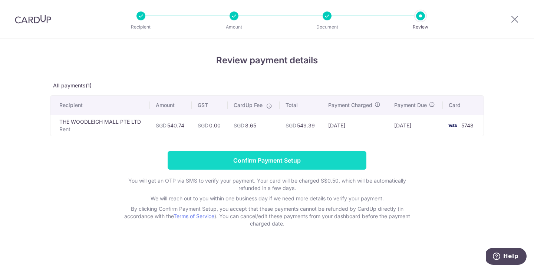
click at [350, 165] on input "Confirm Payment Setup" at bounding box center [267, 160] width 199 height 19
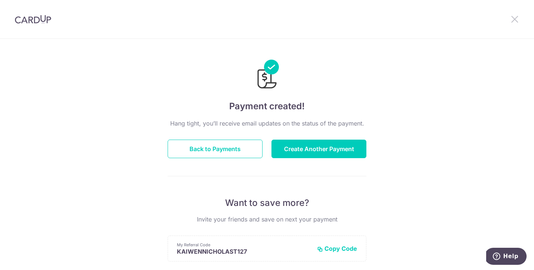
click at [513, 19] on icon at bounding box center [514, 18] width 9 height 9
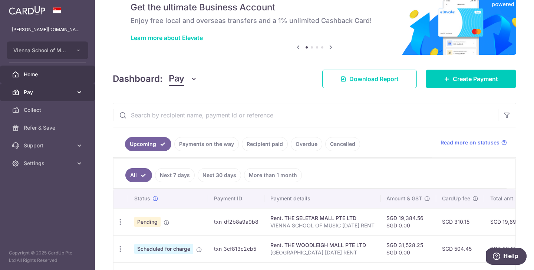
scroll to position [31, 0]
click at [67, 96] on span "Pay" at bounding box center [48, 92] width 49 height 7
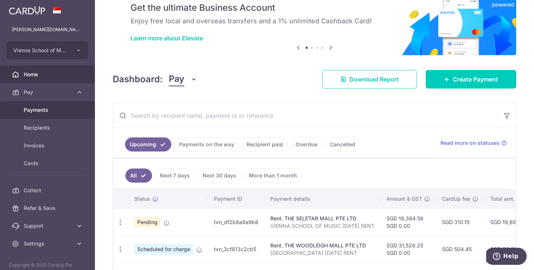
click at [63, 110] on span "Payments" at bounding box center [48, 109] width 49 height 7
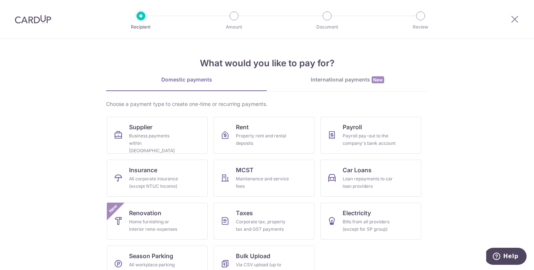
click at [283, 123] on link "Rent Property rent and rental deposits" at bounding box center [263, 135] width 101 height 37
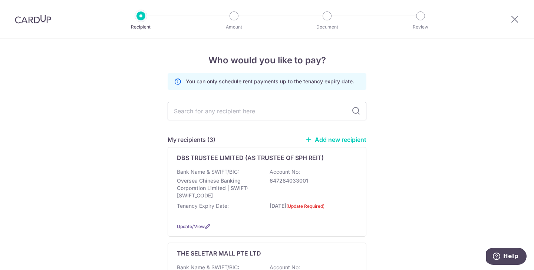
click at [46, 23] on img at bounding box center [33, 19] width 36 height 9
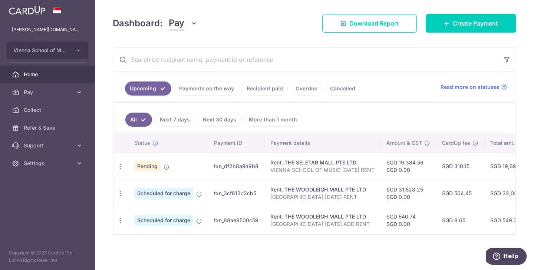
scroll to position [87, 0]
drag, startPoint x: 328, startPoint y: 232, endPoint x: 330, endPoint y: 163, distance: 68.6
click at [329, 165] on tbody "Update payment Cancel payment Pending txn_df2b8a9a9b8 Rent. THE SELETAR MALL PT…" at bounding box center [398, 193] width 570 height 81
click at [330, 163] on div "Rent. THE SELETAR MALL PTE LTD" at bounding box center [322, 162] width 104 height 7
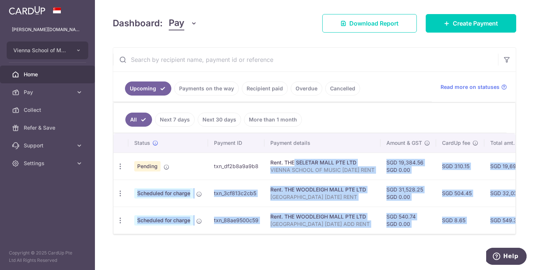
drag, startPoint x: 326, startPoint y: 156, endPoint x: 398, endPoint y: 241, distance: 112.3
click at [398, 241] on div "× Pause Schedule Pause all future payments in this series Pause just this one p…" at bounding box center [314, 135] width 439 height 270
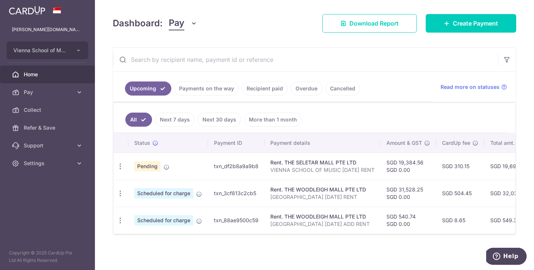
drag, startPoint x: 345, startPoint y: 262, endPoint x: 347, endPoint y: 93, distance: 168.6
click at [347, 93] on div "× Pause Schedule Pause all future payments in this series Pause just this one p…" at bounding box center [314, 135] width 439 height 270
click at [347, 93] on link "Cancelled" at bounding box center [342, 89] width 35 height 14
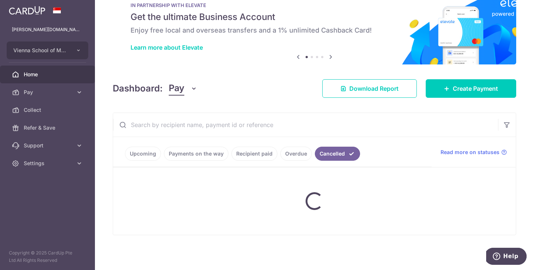
scroll to position [21, 0]
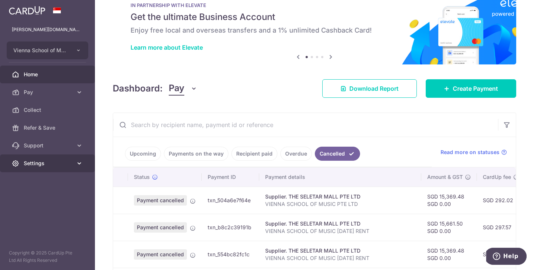
click at [44, 165] on span "Settings" at bounding box center [48, 163] width 49 height 7
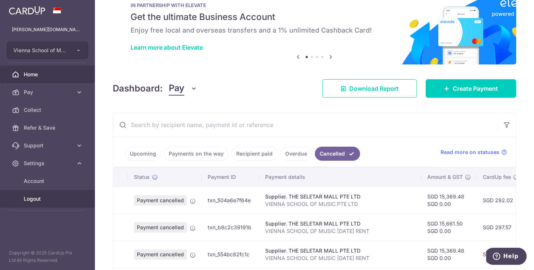
click at [44, 200] on span "Logout" at bounding box center [48, 198] width 49 height 7
